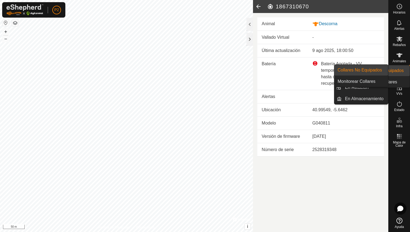
click at [399, 77] on span "Collares" at bounding box center [399, 77] width 12 height 3
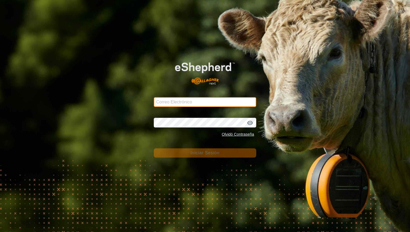
type input "[PERSON_NAME][EMAIL_ADDRESS][DOMAIN_NAME]"
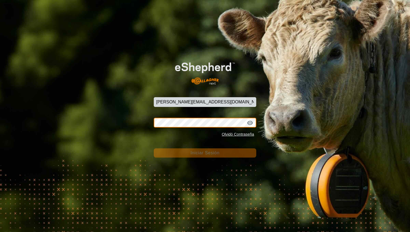
click at [205, 153] on button "Iniciar Sesión" at bounding box center [205, 152] width 102 height 9
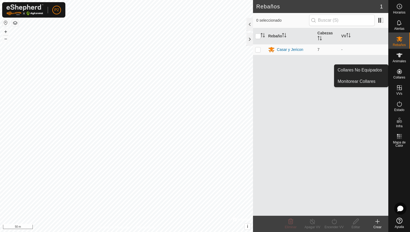
click at [401, 73] on icon at bounding box center [399, 71] width 5 height 5
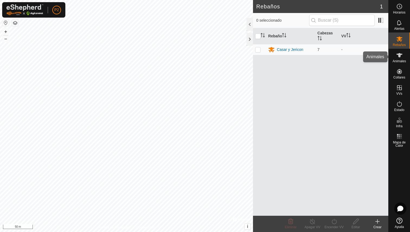
click at [399, 59] on es-animals-svg-icon at bounding box center [399, 55] width 10 height 9
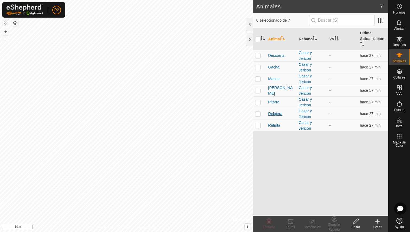
click at [274, 115] on span "Relojera" at bounding box center [275, 114] width 14 height 6
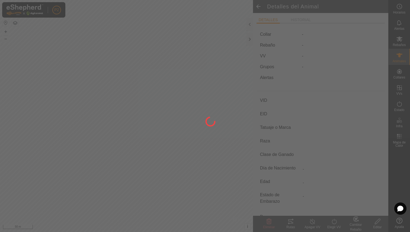
type input "Relojera"
type input "000040809038133"
type input "8133"
type input "Limusina"
type input "[PERSON_NAME]"
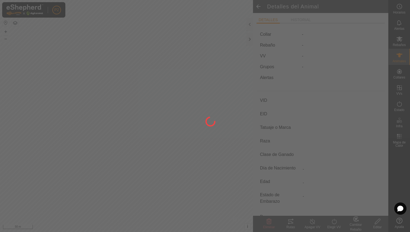
type input "03/2010"
type input "15 years 8 months"
type input "Preñada"
type input "800 kg"
type input "-"
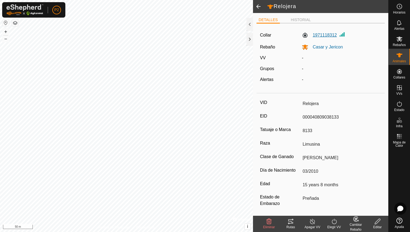
click at [324, 34] on label "1971118312" at bounding box center [319, 35] width 35 height 7
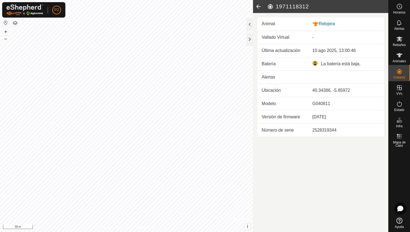
click at [316, 63] on div "La batería está baja." at bounding box center [345, 64] width 67 height 7
click at [264, 61] on td "Batería" at bounding box center [282, 63] width 51 height 13
click at [265, 62] on td "Batería" at bounding box center [282, 63] width 51 height 13
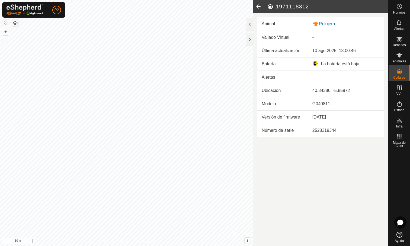
click at [260, 6] on icon at bounding box center [258, 6] width 11 height 13
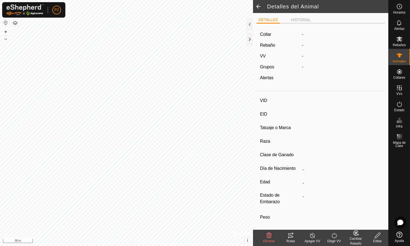
type input "Relojera"
type input "000040809038133"
type input "8133"
type input "Limusina"
type input "[PERSON_NAME]"
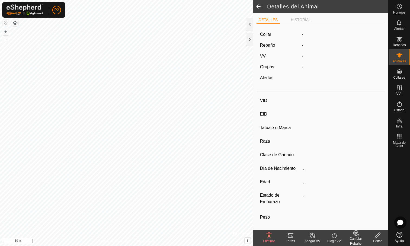
type input "03/2010"
type input "15 years 8 months"
type input "Preñada"
type input "800 kg"
type input "-"
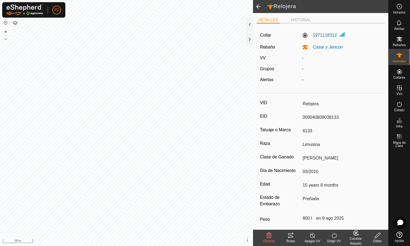
click at [291, 232] on icon at bounding box center [290, 235] width 7 height 7
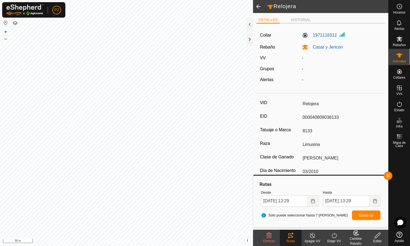
click at [308, 232] on div "Apagar VV" at bounding box center [312, 240] width 22 height 5
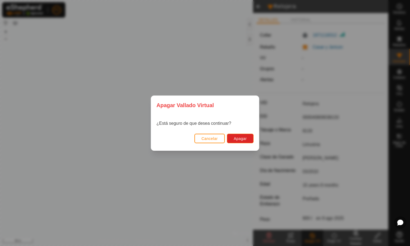
click at [217, 141] on button "Cancelar" at bounding box center [209, 138] width 30 height 9
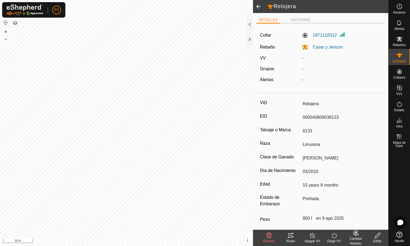
drag, startPoint x: 303, startPoint y: 129, endPoint x: 312, endPoint y: 129, distance: 8.2
click at [311, 129] on input "8133" at bounding box center [340, 130] width 81 height 9
click at [312, 129] on input "8133" at bounding box center [340, 130] width 81 height 9
drag, startPoint x: 333, startPoint y: 116, endPoint x: 342, endPoint y: 118, distance: 8.6
click at [342, 118] on input "000040809038133" at bounding box center [340, 117] width 81 height 9
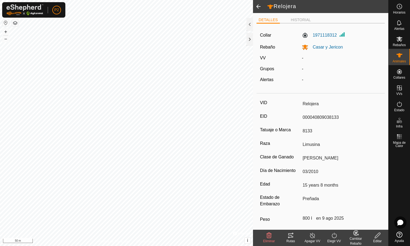
click at [342, 118] on input "000040809038133" at bounding box center [340, 117] width 81 height 9
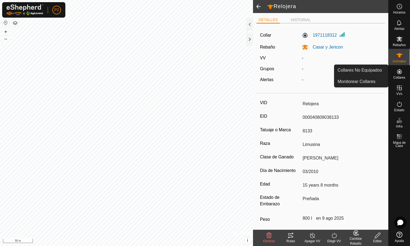
click at [406, 76] on div "Collares" at bounding box center [398, 73] width 21 height 16
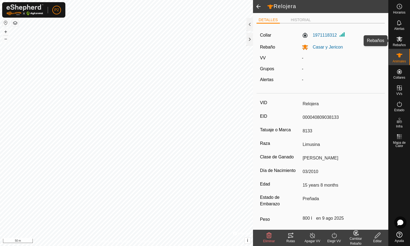
click at [400, 40] on icon at bounding box center [399, 39] width 6 height 5
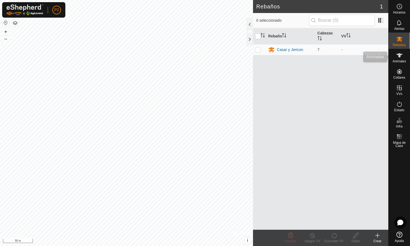
click at [404, 60] on span "Animales" at bounding box center [398, 61] width 13 height 3
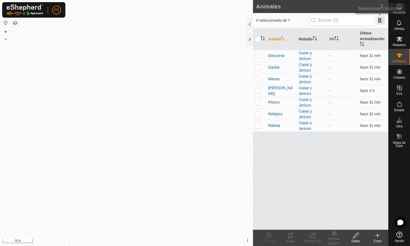
click at [379, 19] on span at bounding box center [380, 20] width 9 height 9
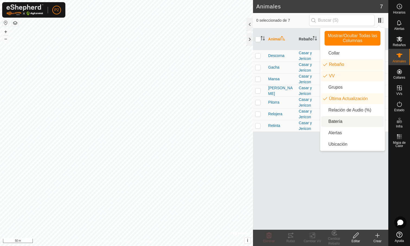
click at [349, 120] on li "Batería" at bounding box center [352, 121] width 62 height 11
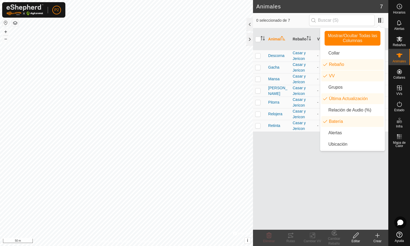
click at [288, 170] on div "Animal Rebaño VV Última Actualización Batería Descorna Casar y Jericon - hace 3…" at bounding box center [320, 128] width 135 height 201
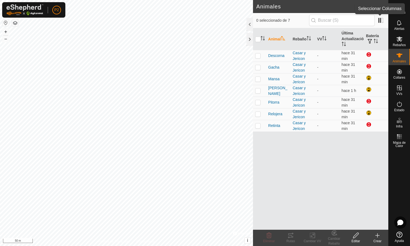
click at [381, 15] on app-column-selector at bounding box center [379, 20] width 10 height 11
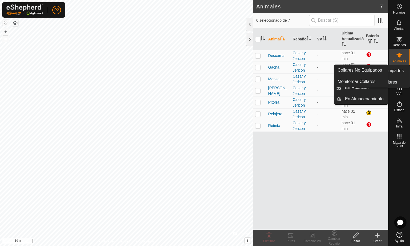
click at [403, 76] on span "Collares" at bounding box center [399, 77] width 12 height 3
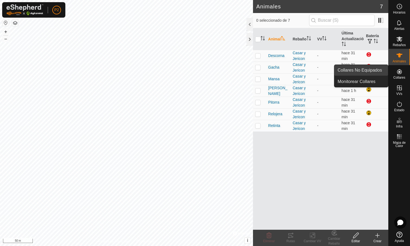
click at [380, 72] on link "Collares No Equipados" at bounding box center [361, 70] width 54 height 11
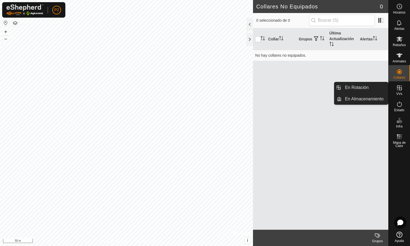
click at [401, 89] on icon at bounding box center [399, 88] width 7 height 7
click at [377, 88] on link "En Rotación" at bounding box center [364, 87] width 46 height 11
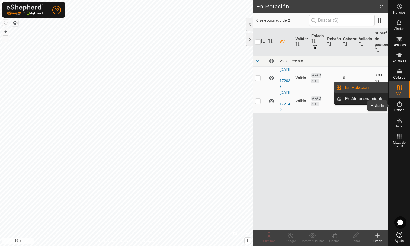
click at [404, 102] on div "Estado" at bounding box center [398, 106] width 21 height 16
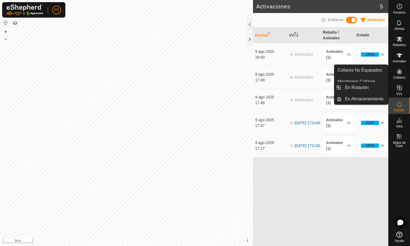
click at [399, 88] on icon at bounding box center [399, 88] width 7 height 7
click at [395, 87] on es-virtualpaddocks-svg-icon at bounding box center [399, 87] width 10 height 9
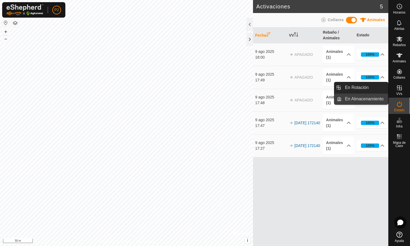
click at [378, 99] on link "En Almacenamiento" at bounding box center [364, 98] width 46 height 11
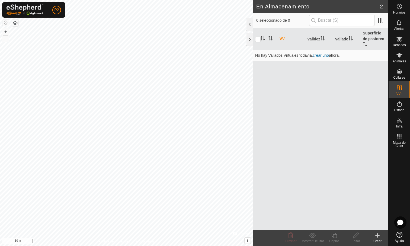
click at [258, 102] on div "En Almacenamiento 2 0 seleccionado de 0 VV Validez Vallado Superficie de pastor…" at bounding box center [194, 123] width 388 height 246
click at [246, 232] on button "i" at bounding box center [247, 240] width 6 height 6
click at [325, 55] on link "crear uno" at bounding box center [321, 55] width 16 height 4
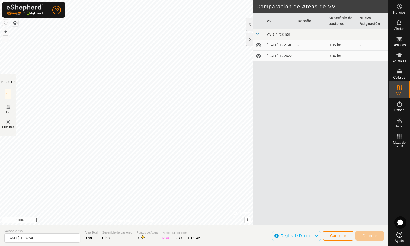
click at [312, 232] on span "Reglas de Dibujo" at bounding box center [297, 235] width 33 height 7
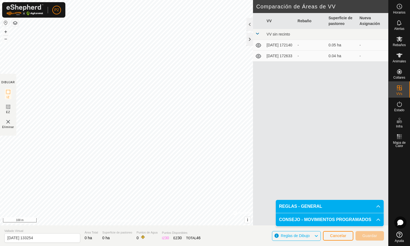
click at [311, 219] on p-accordion-header "CONSEJO - MOVIMIENTOS PROGRAMADOS" at bounding box center [330, 219] width 108 height 13
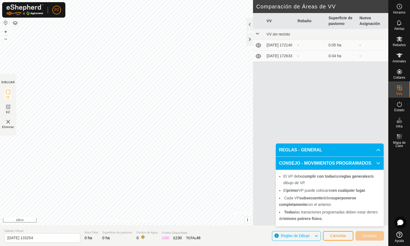
click at [324, 153] on p-accordion-header "REGLAS - GENERAL" at bounding box center [330, 149] width 108 height 13
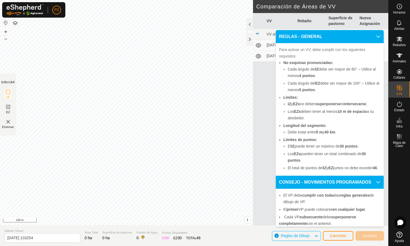
click at [379, 36] on p-accordion-header "REGLAS - GENERAL" at bounding box center [330, 36] width 108 height 13
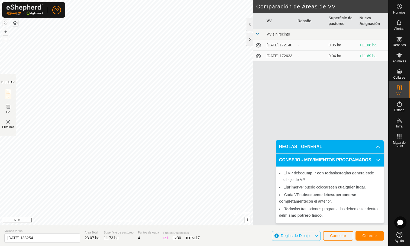
click at [368, 232] on span "Guardar" at bounding box center [369, 235] width 15 height 4
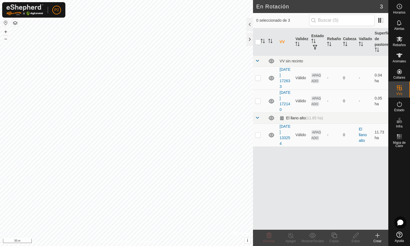
click at [288, 119] on div "El llano alto (11.85 ha)" at bounding box center [300, 118] width 43 height 5
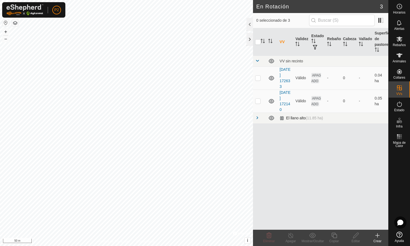
click at [282, 118] on div "El llano alto (11.85 ha)" at bounding box center [300, 118] width 43 height 5
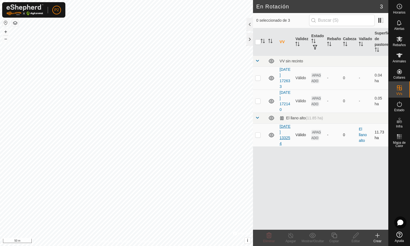
click at [282, 133] on link "[DATE] 133254" at bounding box center [284, 134] width 11 height 21
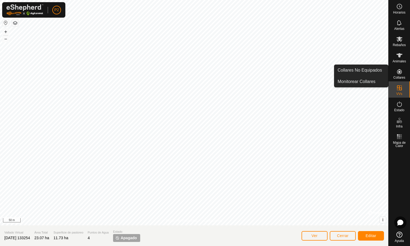
click at [401, 72] on icon at bounding box center [399, 71] width 7 height 7
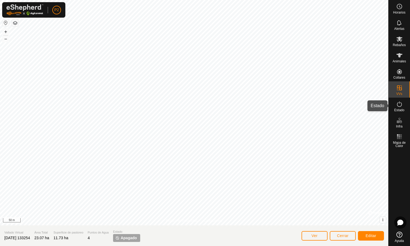
click at [399, 103] on icon at bounding box center [399, 104] width 7 height 7
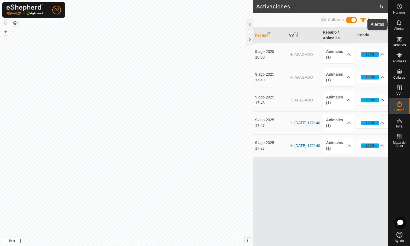
click at [401, 30] on span "Alertas" at bounding box center [399, 28] width 10 height 3
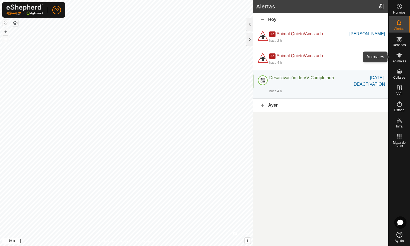
click at [396, 57] on icon at bounding box center [399, 55] width 7 height 7
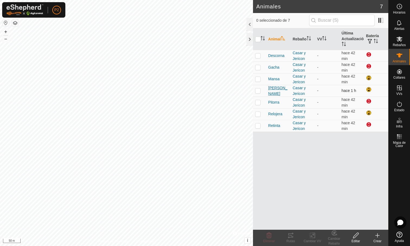
click at [278, 90] on span "[PERSON_NAME]" at bounding box center [278, 90] width 20 height 11
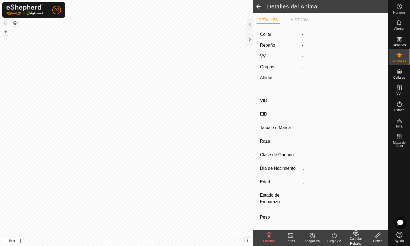
type input "[PERSON_NAME]"
type input "000061520465326"
type input "-"
type input "Limusina"
type input "-"
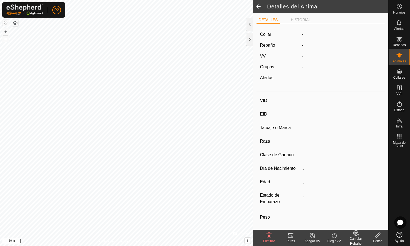
type input "03/2016"
type input "9 years 6 months"
type input "1100 kg"
type input "-"
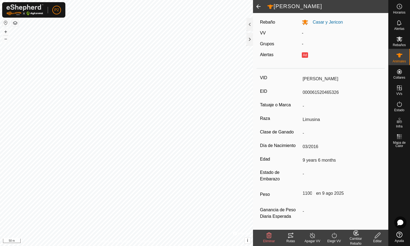
scroll to position [25, 0]
drag, startPoint x: 296, startPoint y: 209, endPoint x: 307, endPoint y: 209, distance: 10.6
click at [307, 209] on div "Ganancia de Peso Diaria Esperada -" at bounding box center [320, 213] width 121 height 15
click at [318, 212] on input "-" at bounding box center [340, 210] width 81 height 9
click at [291, 232] on icon at bounding box center [290, 235] width 7 height 7
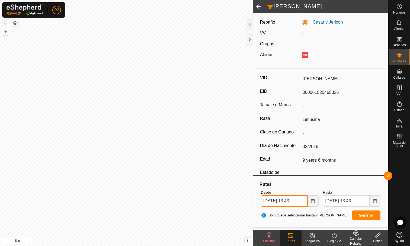
click at [276, 198] on input "[DATE] 13:43" at bounding box center [284, 200] width 47 height 11
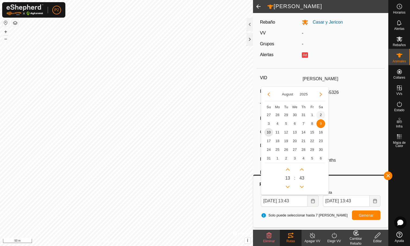
click at [321, 114] on span "2" at bounding box center [320, 115] width 9 height 9
type input "[DATE] 13:43"
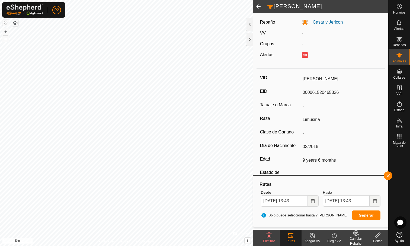
click at [365, 216] on span "Generar" at bounding box center [365, 215] width 15 height 4
click at [386, 176] on button "button" at bounding box center [387, 175] width 9 height 9
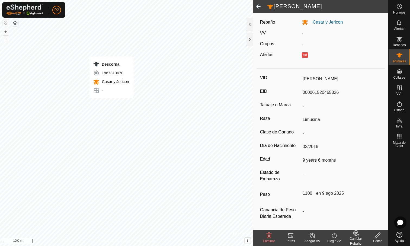
type input "-"
type input "Descorna"
type input "000070812442756"
type input "-"
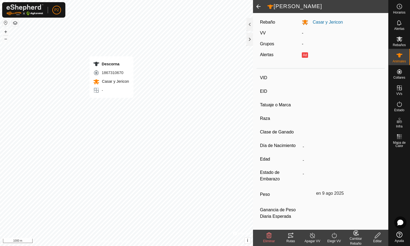
type input "Limusina"
type input "-"
type input "06/2016"
type input "9 years 3 months"
type input "Húmeda/Lactante"
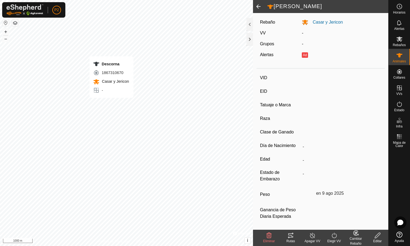
type input "700 kg"
type input "-"
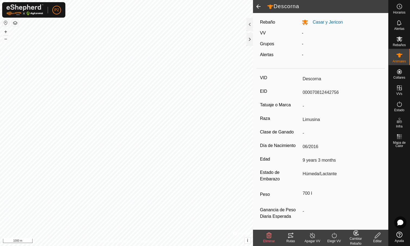
click at [292, 232] on icon at bounding box center [290, 235] width 7 height 7
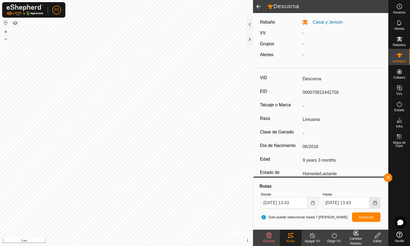
click at [374, 203] on icon "Choose Date" at bounding box center [374, 202] width 4 height 4
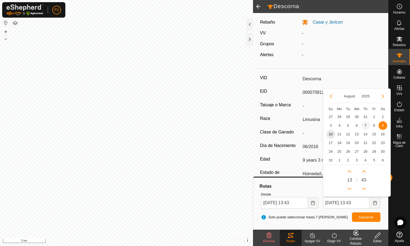
click at [366, 125] on span "7" at bounding box center [365, 125] width 9 height 9
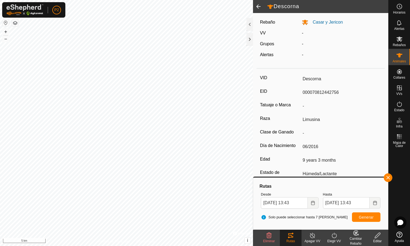
click at [369, 216] on span "Generar" at bounding box center [365, 217] width 15 height 4
click at [372, 201] on button "Choose Date" at bounding box center [374, 202] width 11 height 11
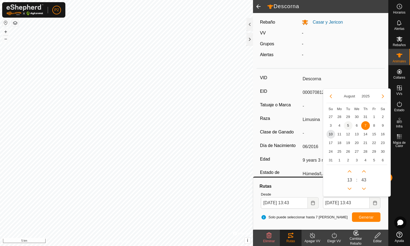
click at [348, 126] on span "5" at bounding box center [348, 125] width 9 height 9
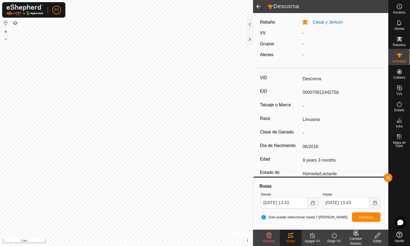
click at [367, 218] on span "Generar" at bounding box center [365, 217] width 15 height 4
click at [376, 201] on icon "Choose Date" at bounding box center [375, 202] width 4 height 4
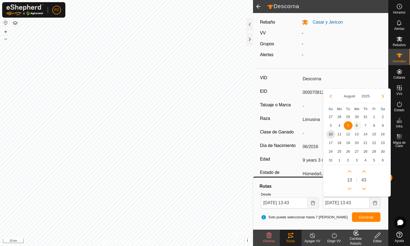
click at [356, 126] on span "6" at bounding box center [356, 125] width 9 height 9
type input "[DATE] 13:43"
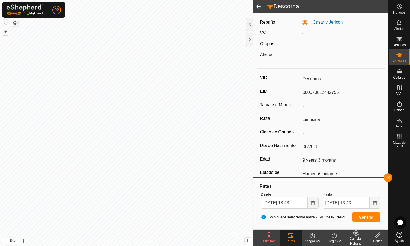
click at [368, 220] on button "Generar" at bounding box center [366, 216] width 28 height 9
